Goal: Information Seeking & Learning: Learn about a topic

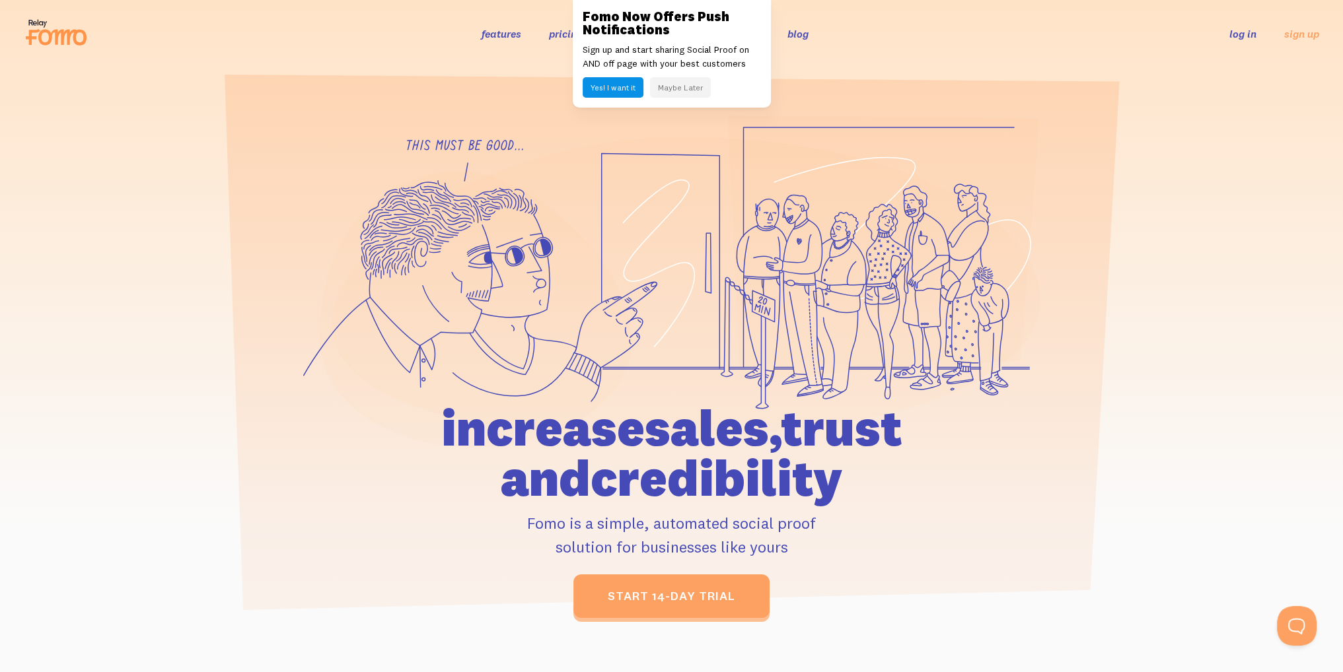
click at [684, 85] on button "Maybe Later" at bounding box center [680, 87] width 61 height 20
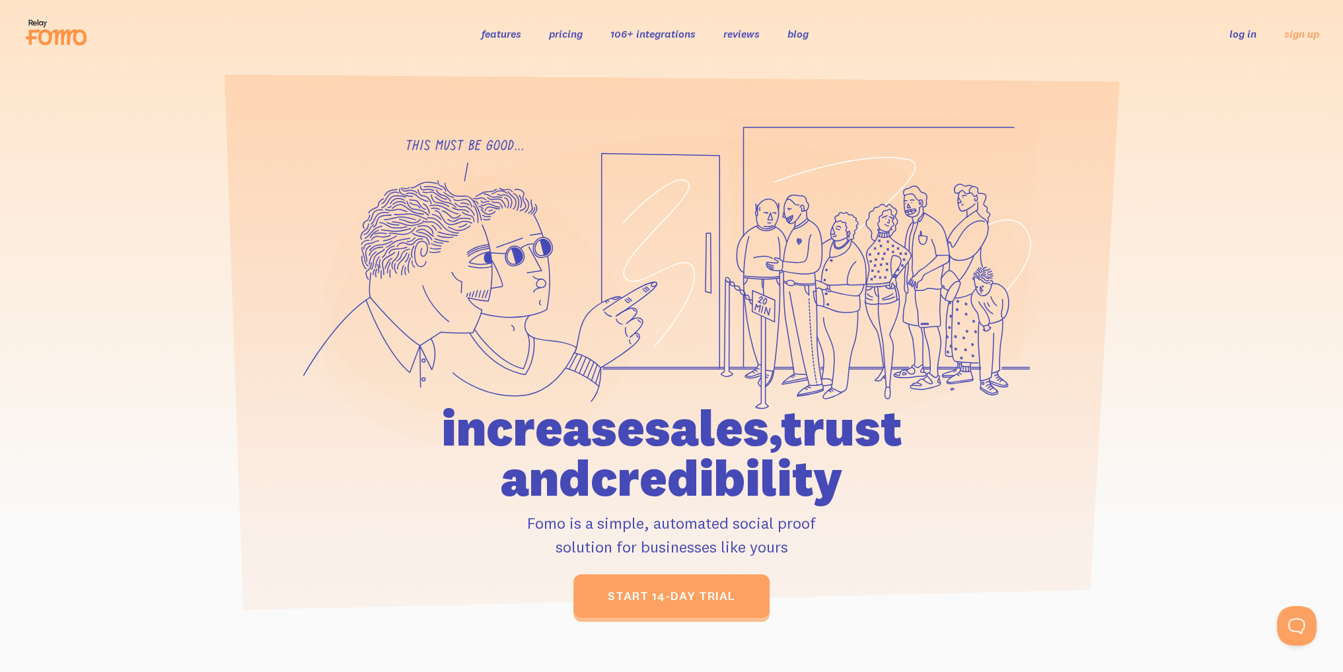
click at [650, 33] on link "106+ integrations" at bounding box center [652, 33] width 85 height 13
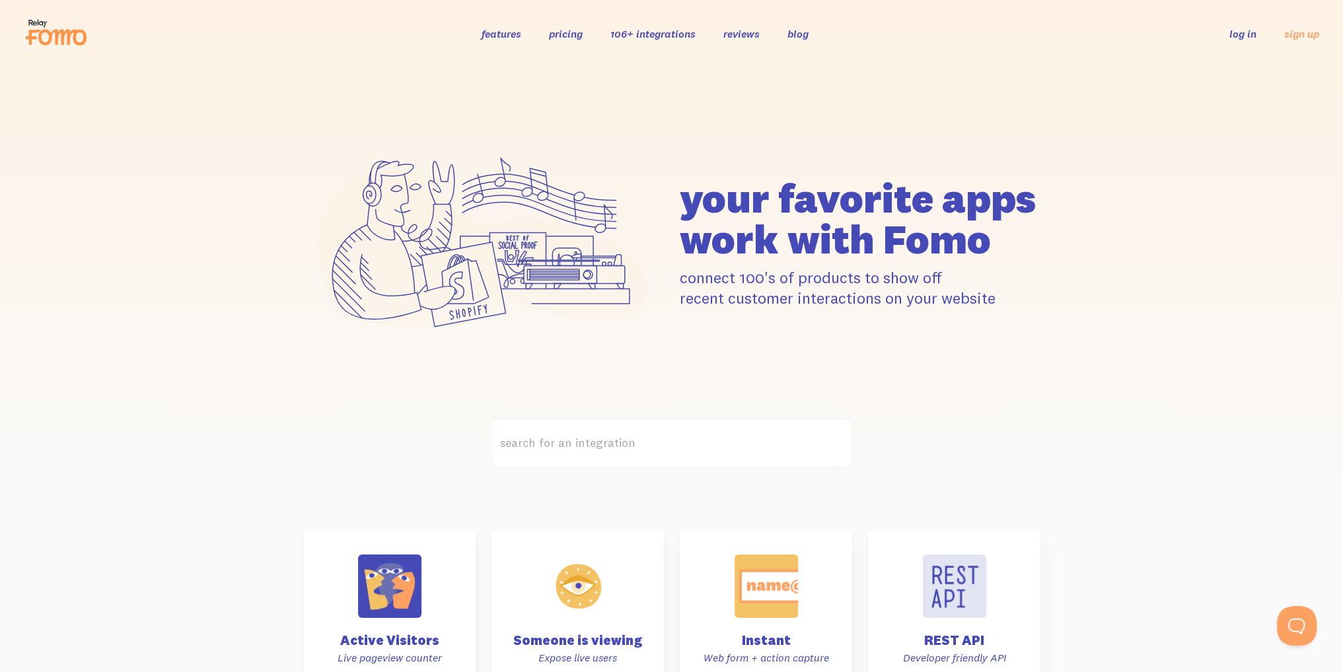
drag, startPoint x: 930, startPoint y: 196, endPoint x: 972, endPoint y: 188, distance: 42.4
click at [972, 188] on h1 "your favorite apps work with Fomo" at bounding box center [860, 219] width 361 height 82
click at [1020, 190] on h1 "your favorite apps work with Fomo" at bounding box center [860, 219] width 361 height 82
drag, startPoint x: 974, startPoint y: 194, endPoint x: 999, endPoint y: 194, distance: 24.4
click at [993, 194] on h1 "your favorite apps work with Fomo" at bounding box center [860, 219] width 361 height 82
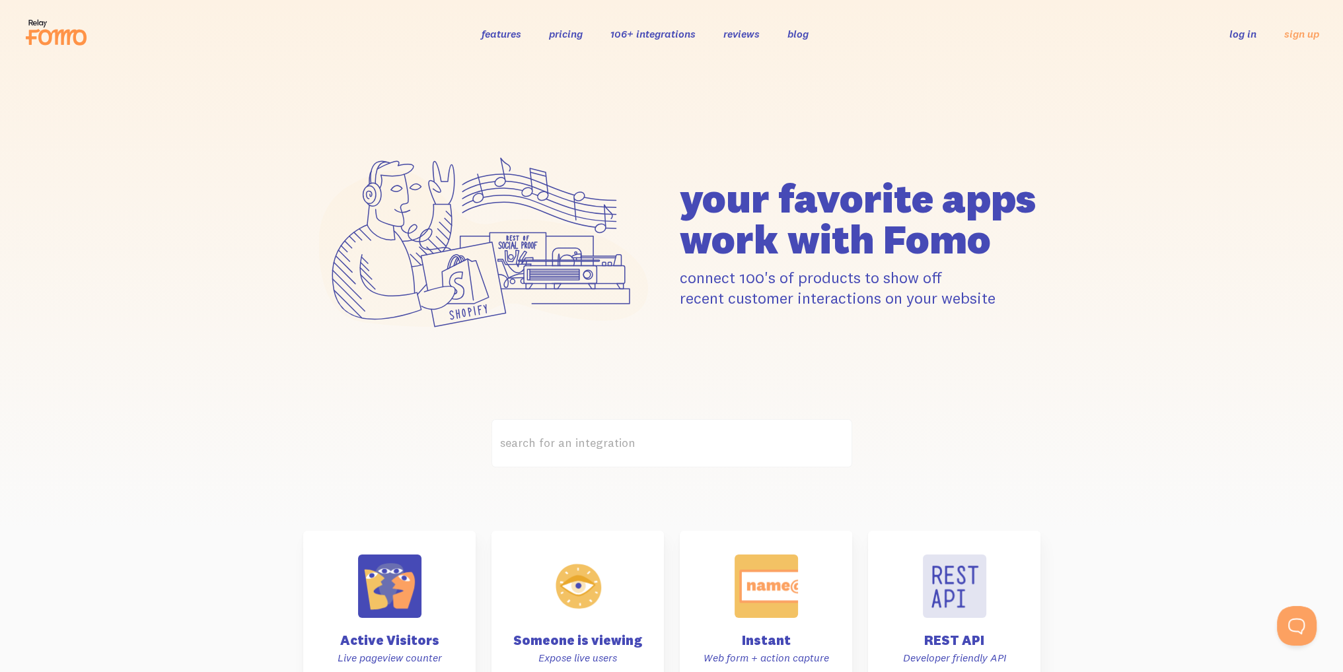
click at [999, 194] on h1 "your favorite apps work with Fomo" at bounding box center [860, 219] width 361 height 82
click at [1038, 192] on h1 "your favorite apps work with Fomo" at bounding box center [860, 219] width 361 height 82
drag, startPoint x: 1038, startPoint y: 192, endPoint x: 888, endPoint y: 230, distance: 155.4
click at [888, 236] on h1 "your favorite apps work with Fomo" at bounding box center [860, 219] width 361 height 82
click at [888, 230] on h1 "your favorite apps work with Fomo" at bounding box center [860, 219] width 361 height 82
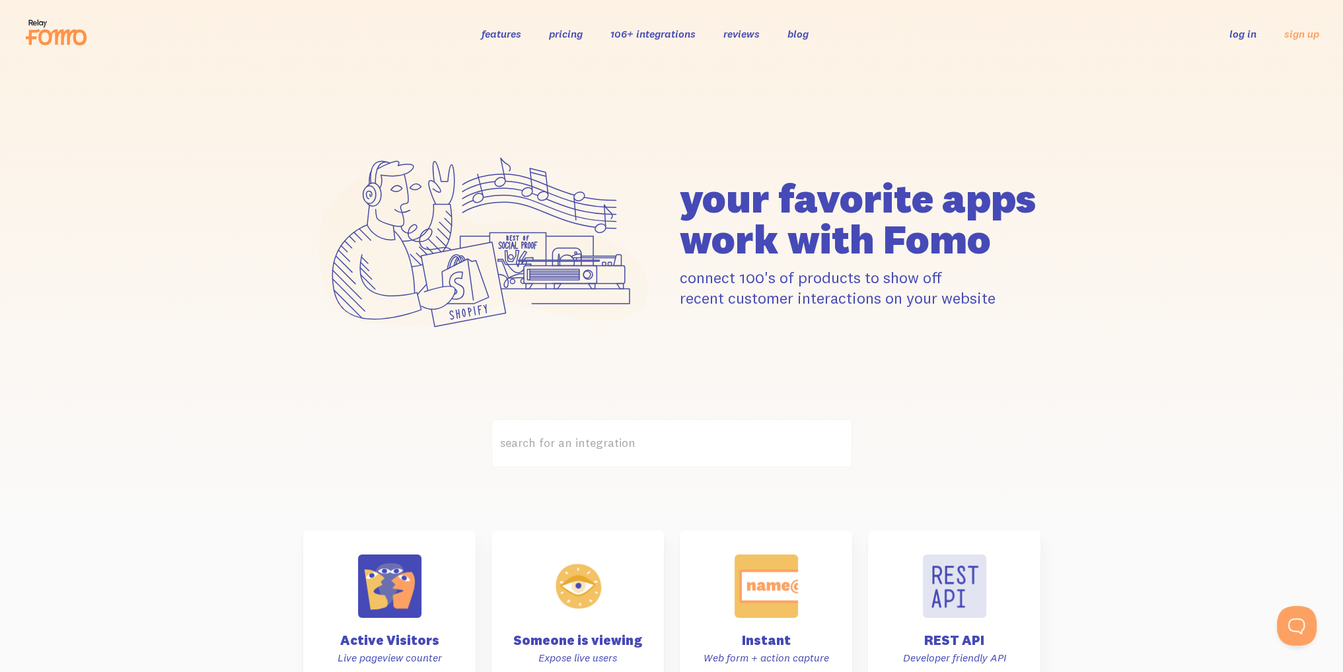
drag, startPoint x: 989, startPoint y: 225, endPoint x: 710, endPoint y: 171, distance: 283.9
click at [710, 171] on div "your favorite apps" at bounding box center [671, 243] width 753 height 257
click at [709, 178] on h1 "your favorite apps work with Fomo" at bounding box center [860, 219] width 361 height 82
